Goal: Find specific page/section: Find specific page/section

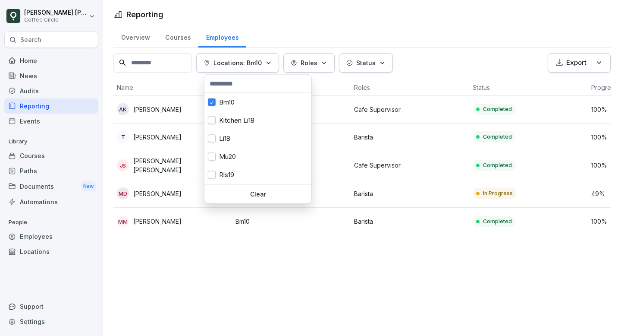
click at [261, 60] on p "Locations: Bm10" at bounding box center [237, 62] width 48 height 9
click at [235, 119] on div "Kitchen Li18" at bounding box center [257, 120] width 107 height 18
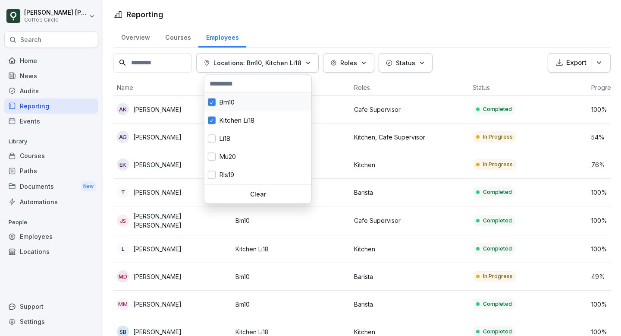
click at [235, 105] on div "Bm10" at bounding box center [257, 102] width 107 height 18
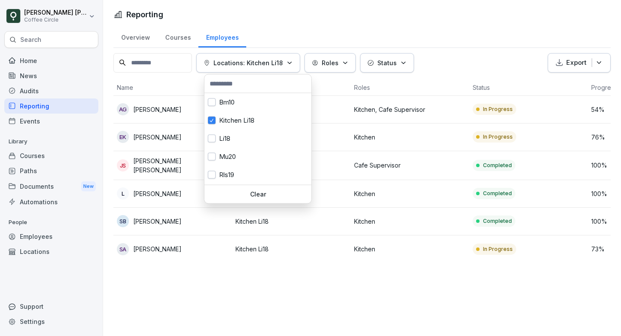
click at [213, 297] on html "[PERSON_NAME] [PERSON_NAME] Coffee Circle Search Home News Audits Reporting Eve…" at bounding box center [310, 168] width 621 height 336
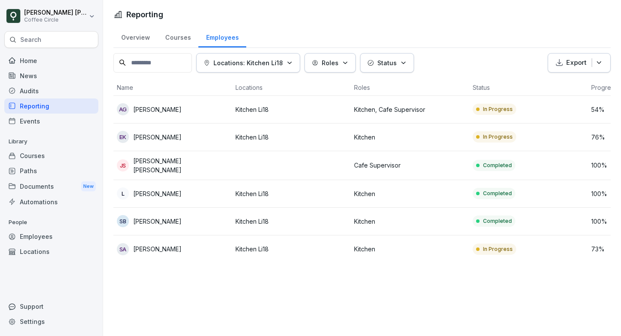
click at [275, 62] on p "Locations: Kitchen Li18" at bounding box center [247, 62] width 69 height 9
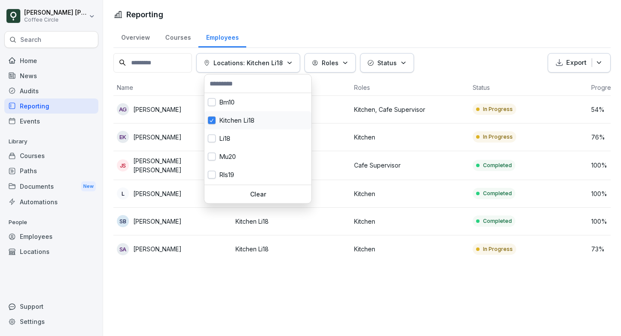
click at [237, 122] on div "Kitchen Li18" at bounding box center [257, 120] width 107 height 18
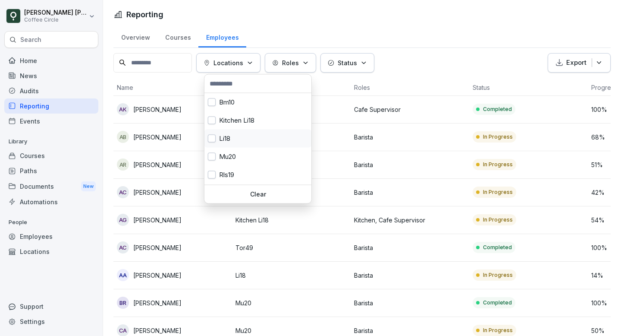
click at [227, 140] on div "Li18" at bounding box center [257, 138] width 107 height 18
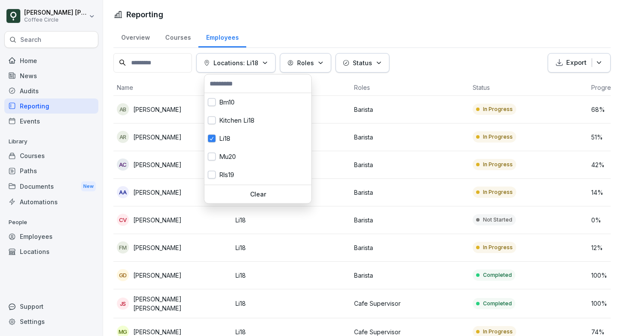
click at [429, 15] on html "[PERSON_NAME] [PERSON_NAME] Coffee Circle Search Home News Audits Reporting Eve…" at bounding box center [310, 168] width 621 height 336
click at [256, 57] on button "Locations: Li18" at bounding box center [235, 62] width 79 height 19
click at [211, 142] on button "button" at bounding box center [212, 139] width 8 height 8
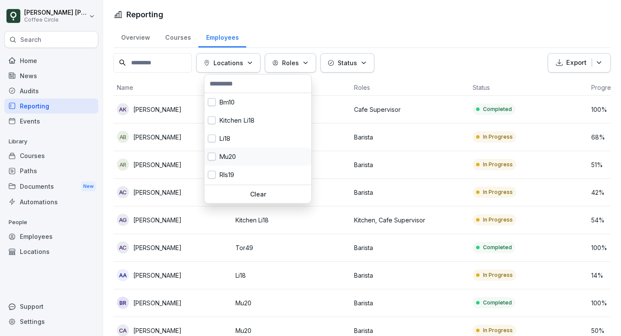
click at [213, 157] on button "button" at bounding box center [212, 157] width 8 height 8
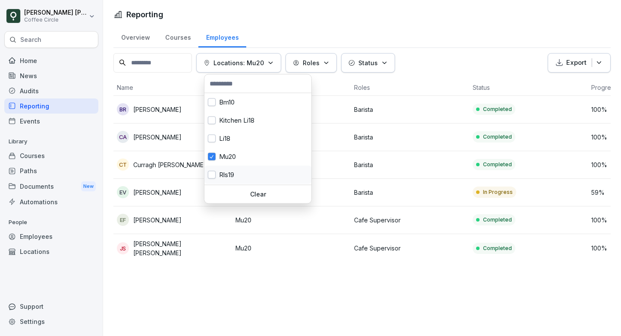
click at [213, 174] on button "button" at bounding box center [212, 175] width 8 height 8
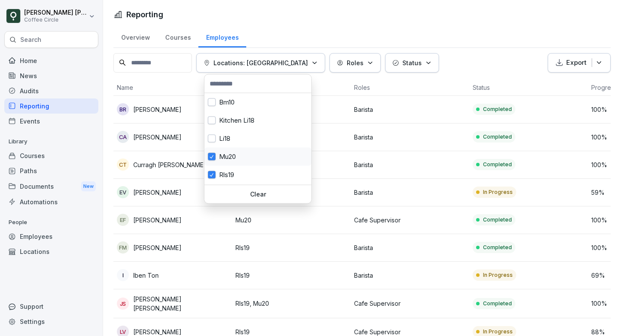
click at [213, 160] on button "button" at bounding box center [212, 157] width 8 height 8
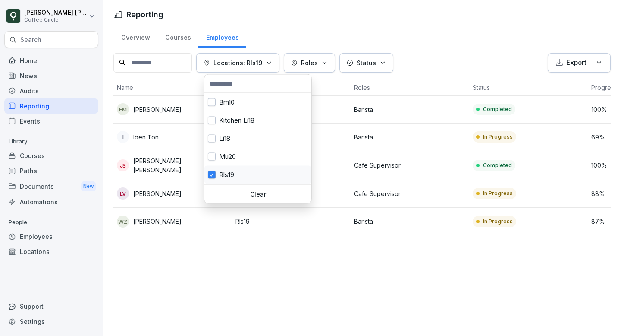
click at [213, 171] on button "button" at bounding box center [212, 175] width 8 height 8
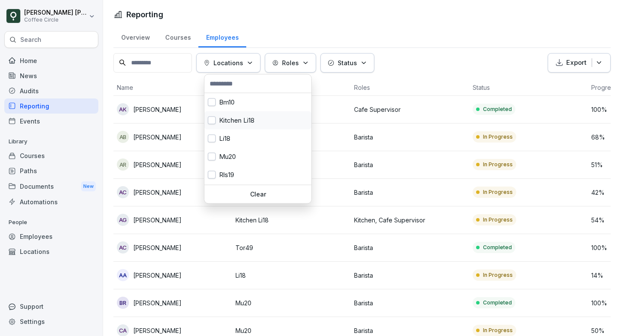
click at [212, 121] on button "button" at bounding box center [212, 120] width 8 height 8
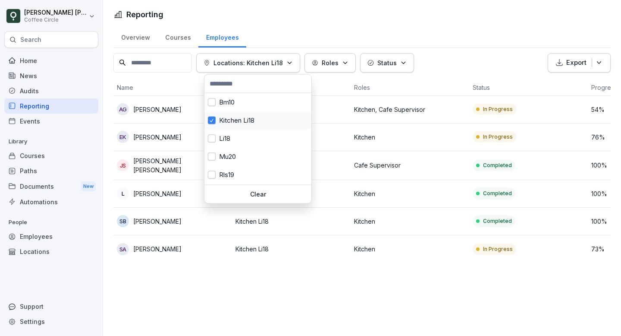
click at [212, 121] on button "button" at bounding box center [212, 120] width 8 height 8
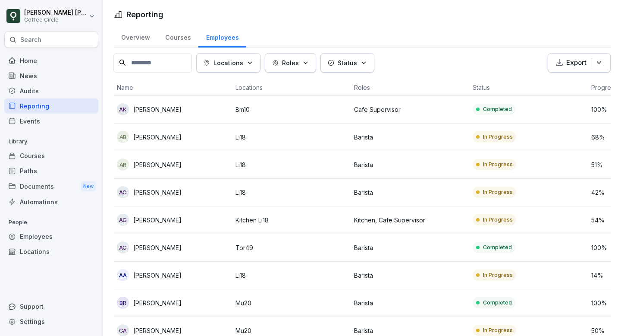
click at [268, 6] on html "[PERSON_NAME] [PERSON_NAME] Coffee Circle Search Home News Audits Reporting Eve…" at bounding box center [310, 168] width 621 height 336
